Goal: Task Accomplishment & Management: Manage account settings

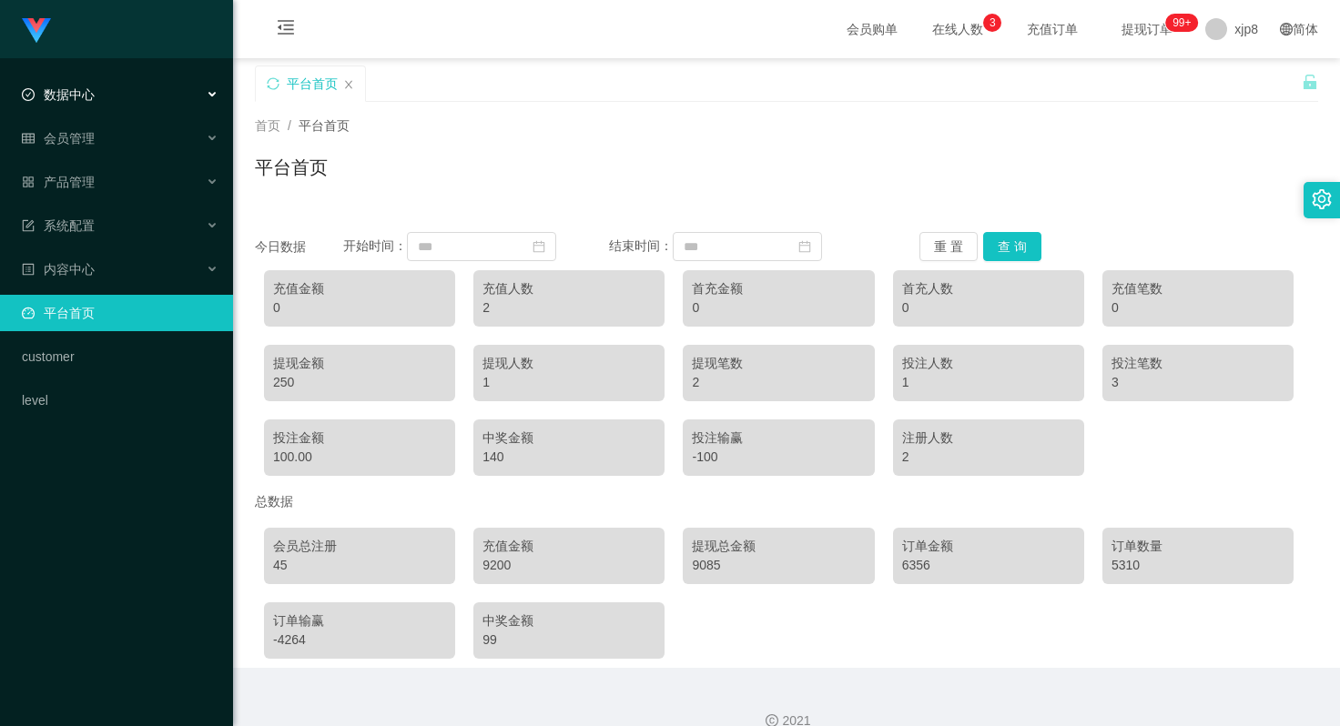
click at [80, 93] on span "数据中心" at bounding box center [58, 94] width 73 height 15
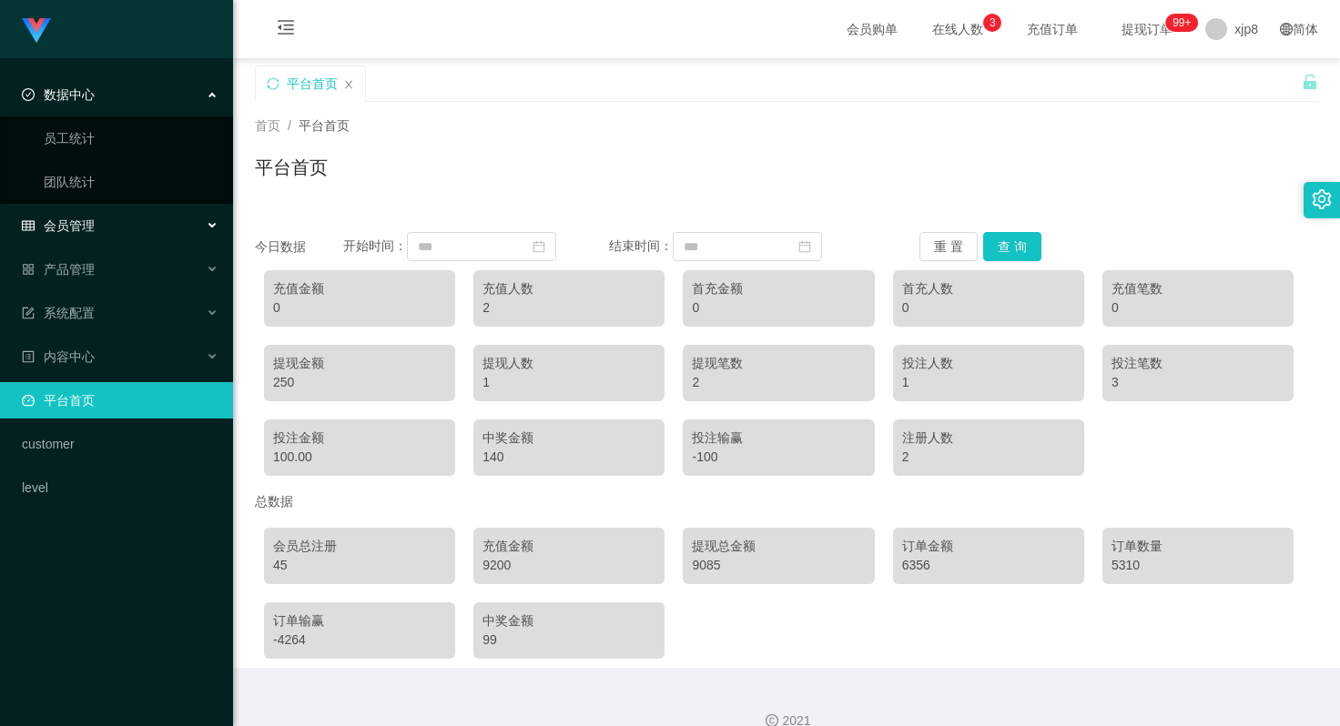
click at [89, 214] on div "会员管理" at bounding box center [116, 226] width 233 height 36
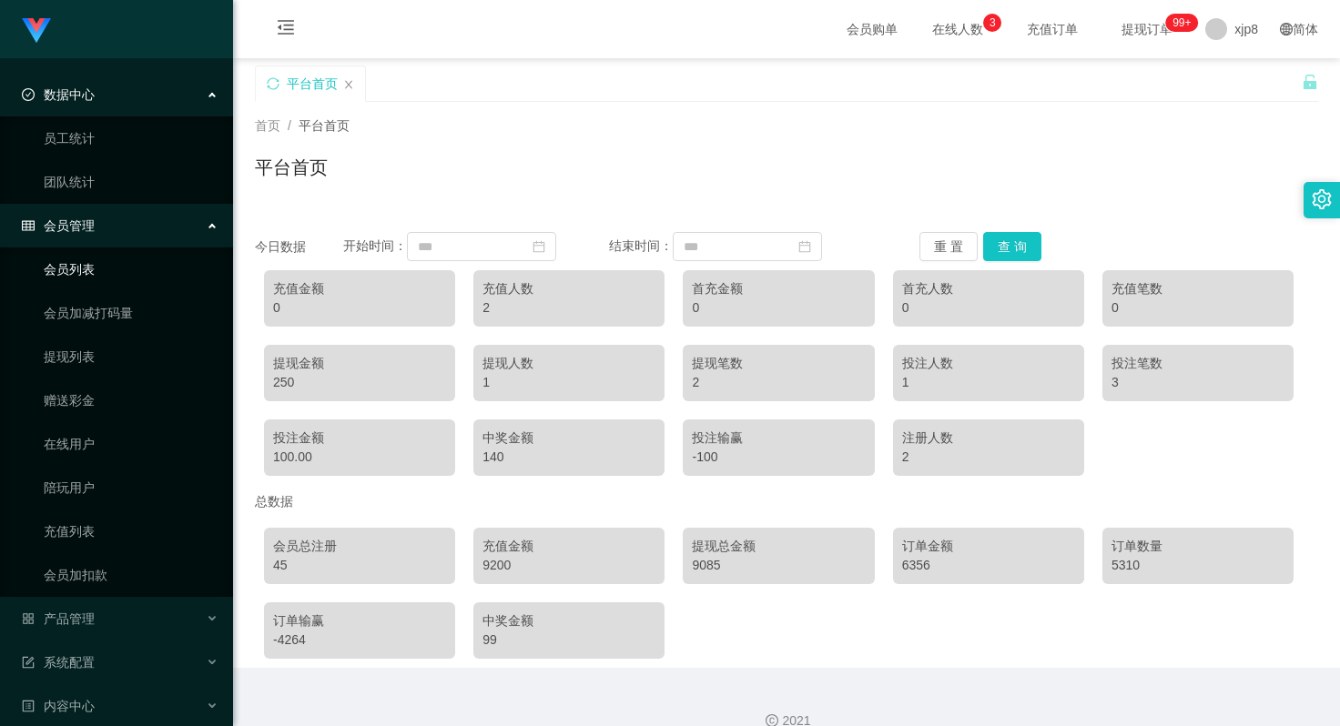
click at [97, 270] on link "会员列表" at bounding box center [131, 269] width 175 height 36
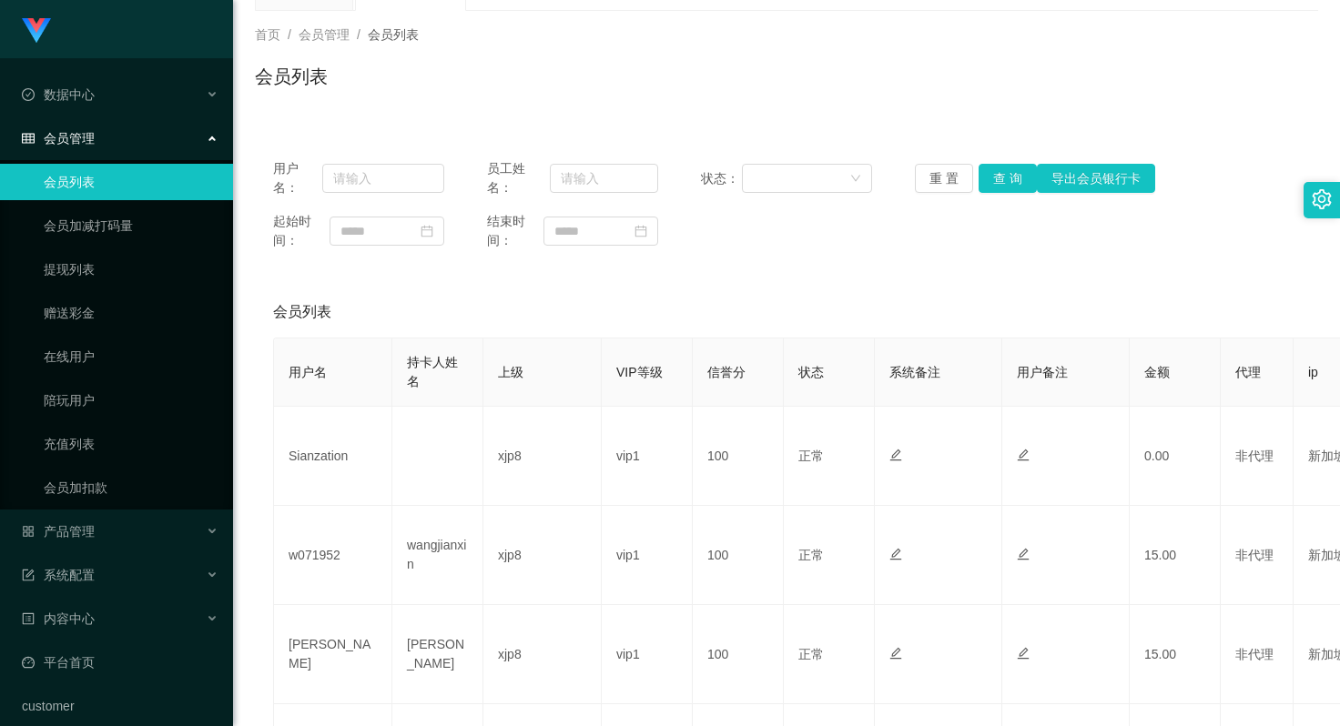
scroll to position [182, 0]
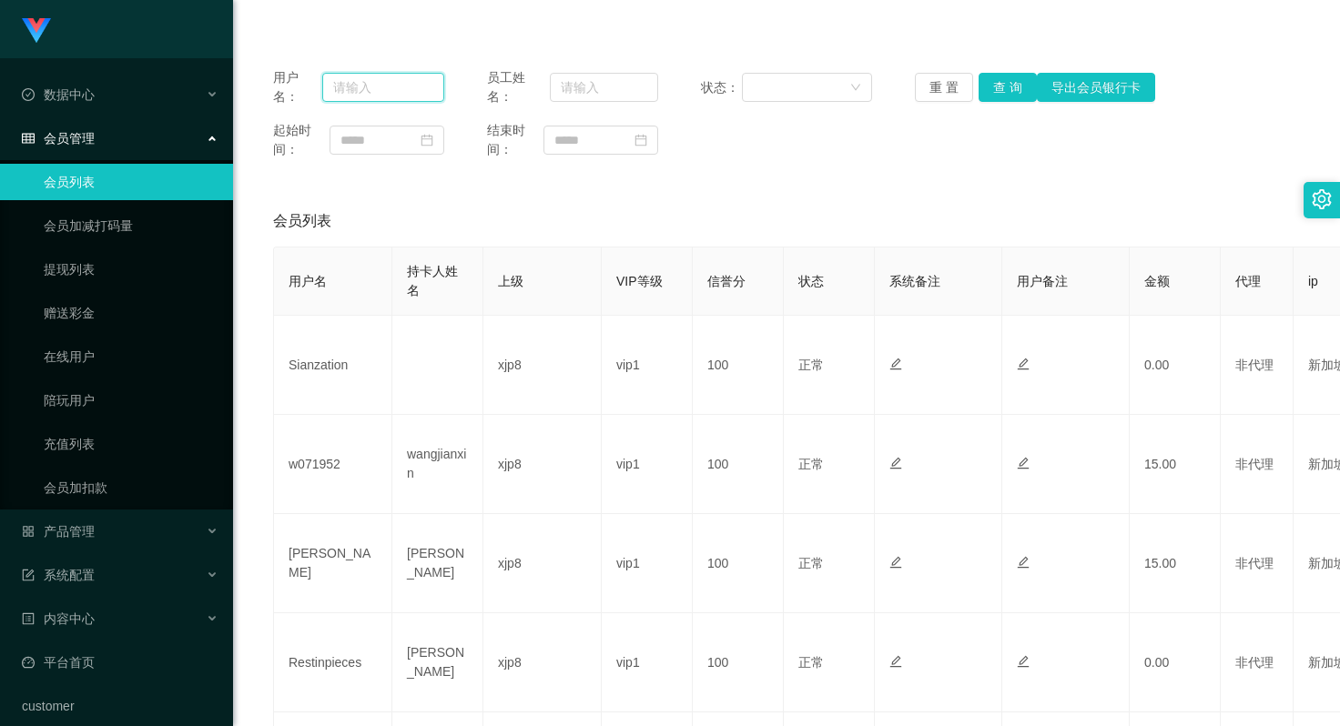
click at [365, 86] on input "text" at bounding box center [383, 87] width 122 height 29
paste input "karchoon617"
type input "karchoon617"
click at [928, 91] on button "重 置" at bounding box center [944, 87] width 58 height 29
click at [381, 95] on input "text" at bounding box center [383, 87] width 122 height 29
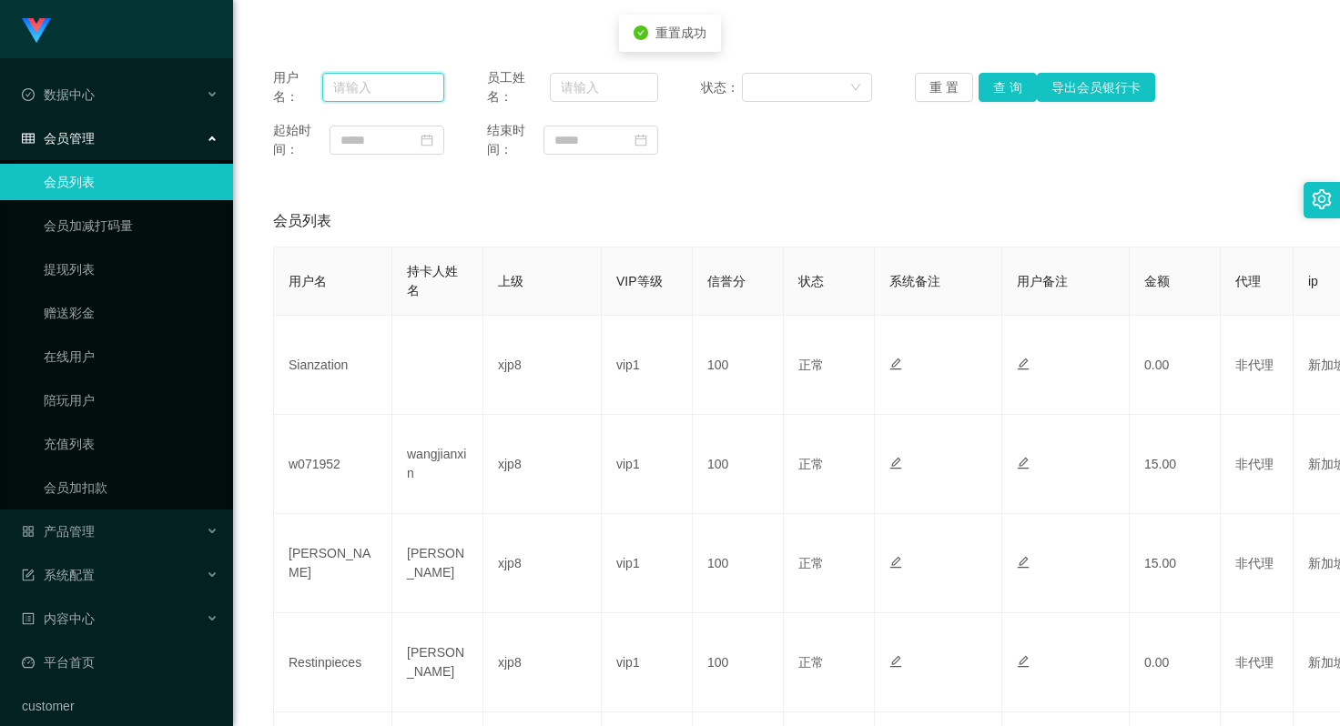
paste input "karchoon617"
type input "karchoon617"
click at [1005, 84] on button "查 询" at bounding box center [1008, 87] width 58 height 29
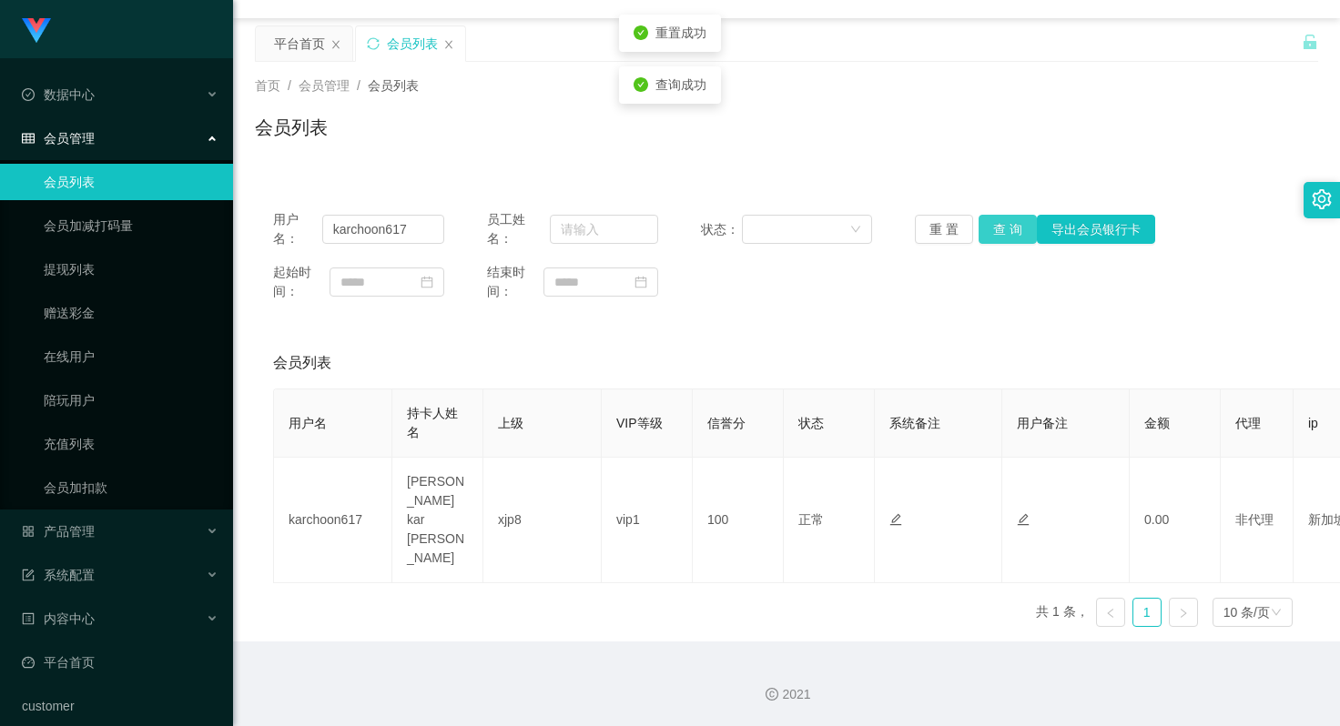
scroll to position [14, 0]
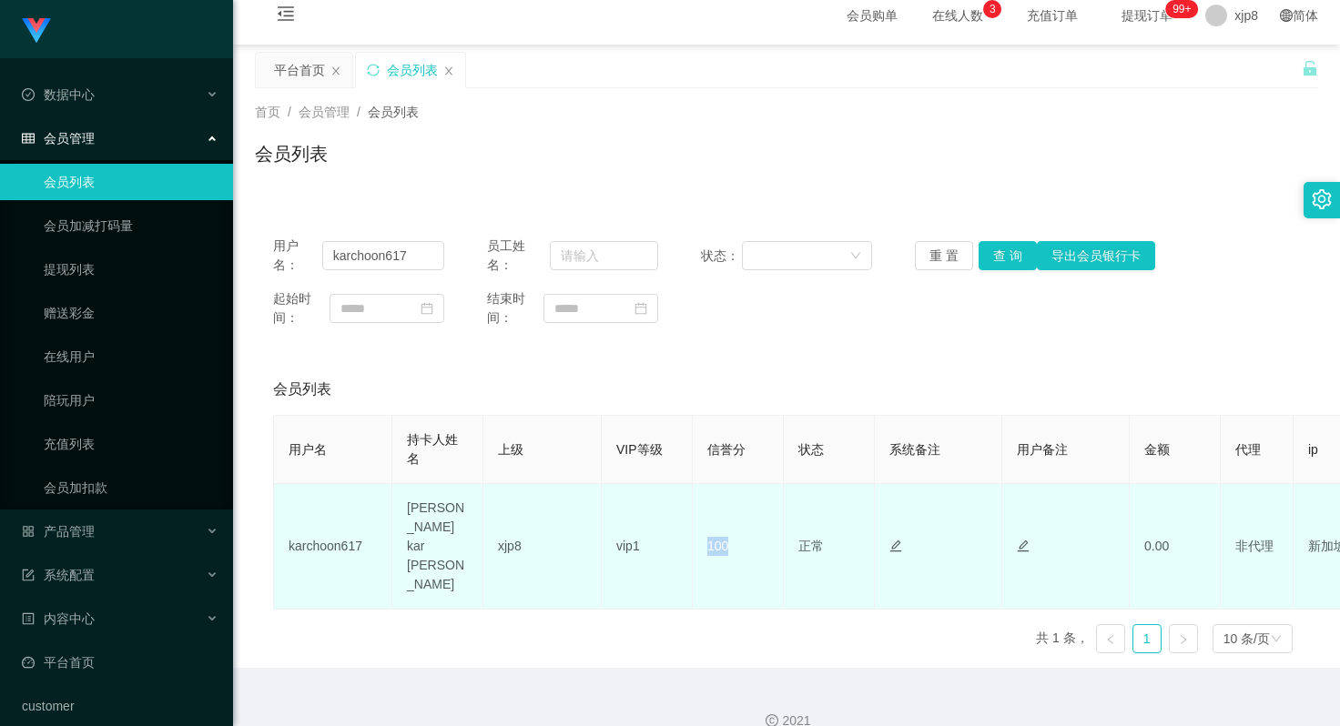
drag, startPoint x: 710, startPoint y: 533, endPoint x: 737, endPoint y: 532, distance: 26.5
click at [737, 532] on td "100" at bounding box center [738, 547] width 91 height 126
click at [714, 534] on td "100" at bounding box center [738, 547] width 91 height 126
click at [716, 534] on td "100" at bounding box center [738, 547] width 91 height 126
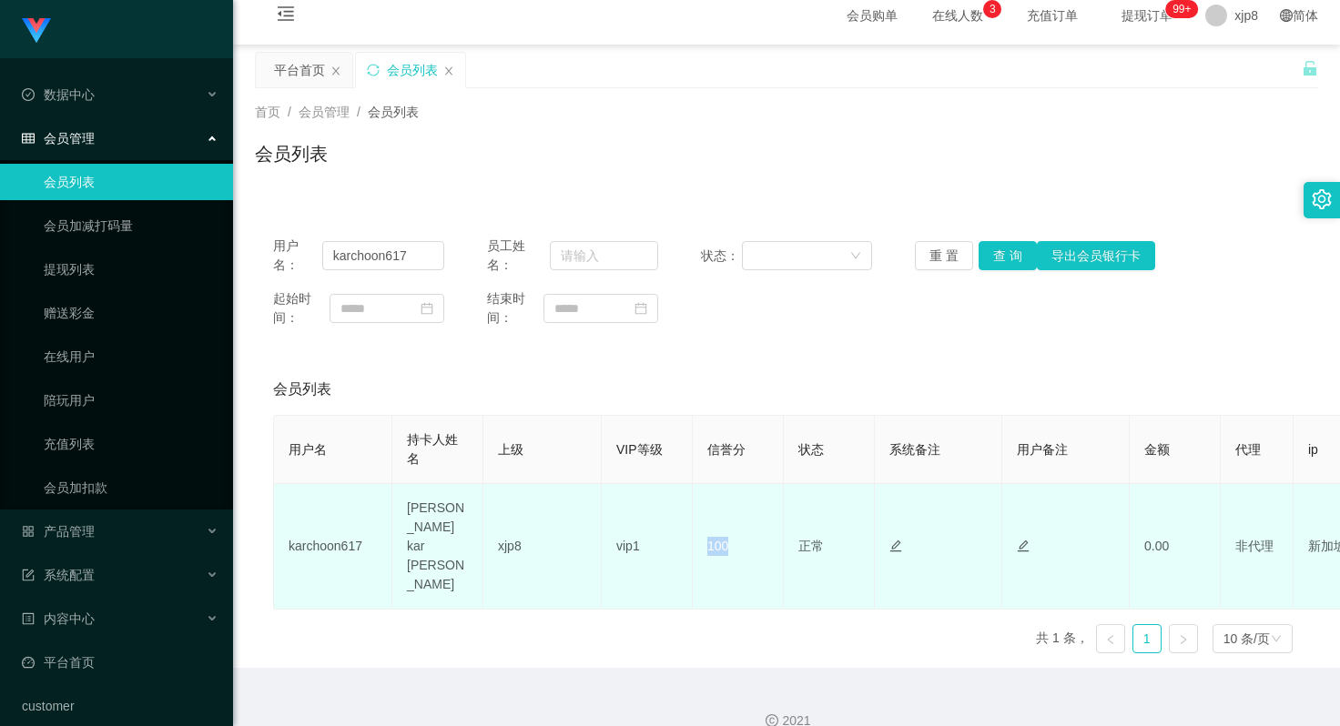
click at [716, 534] on td "100" at bounding box center [738, 547] width 91 height 126
click at [720, 534] on td "100" at bounding box center [738, 547] width 91 height 126
